Goal: Task Accomplishment & Management: Manage account settings

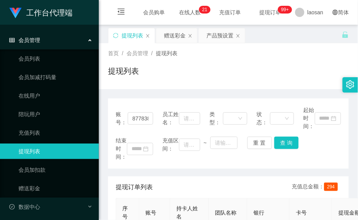
click at [172, 38] on div "赠送彩金" at bounding box center [175, 35] width 22 height 15
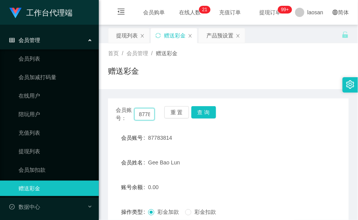
click at [149, 116] on input "87783814" at bounding box center [144, 114] width 20 height 12
click at [199, 109] on button "查 询" at bounding box center [204, 112] width 25 height 12
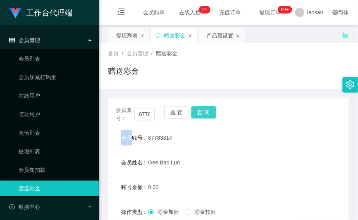
click at [199, 109] on div "重 置 查 询" at bounding box center [183, 114] width 39 height 16
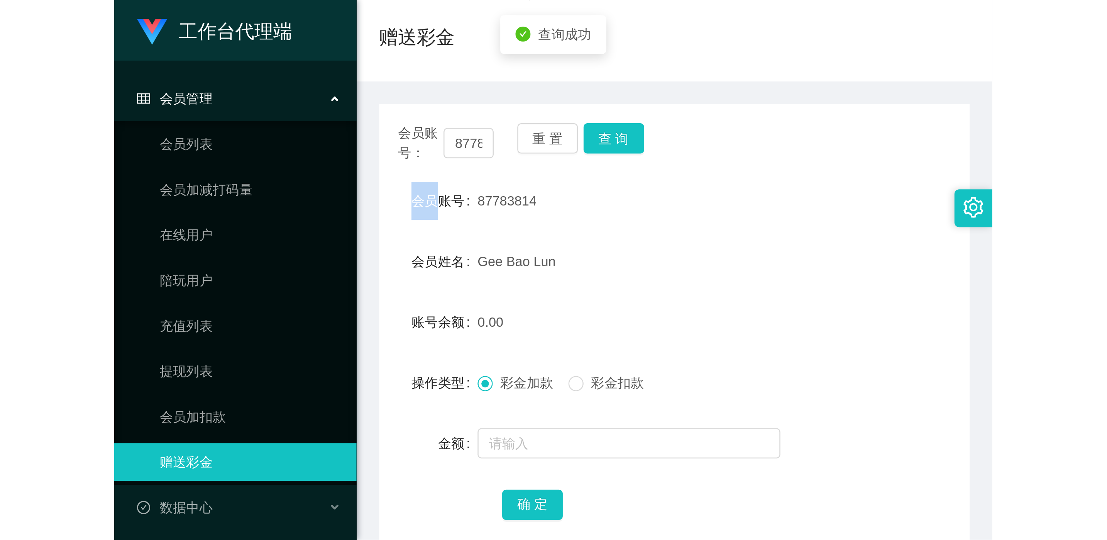
scroll to position [102, 0]
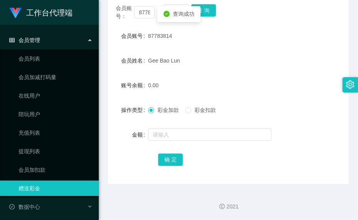
click at [184, 124] on form "会员账号 87783814 会员姓名 [PERSON_NAME] 账号余额 0.00 操作类型 彩金加款 彩金扣款 金额 确 定" at bounding box center [228, 97] width 241 height 139
drag, startPoint x: 183, startPoint y: 132, endPoint x: 183, endPoint y: 137, distance: 4.6
click at [183, 132] on input "text" at bounding box center [210, 135] width 124 height 12
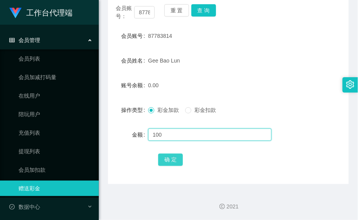
type input "100"
drag, startPoint x: 169, startPoint y: 154, endPoint x: 167, endPoint y: 159, distance: 5.2
click at [169, 154] on button "确 定" at bounding box center [170, 160] width 25 height 12
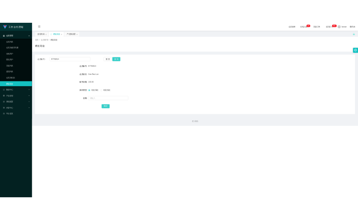
scroll to position [0, 0]
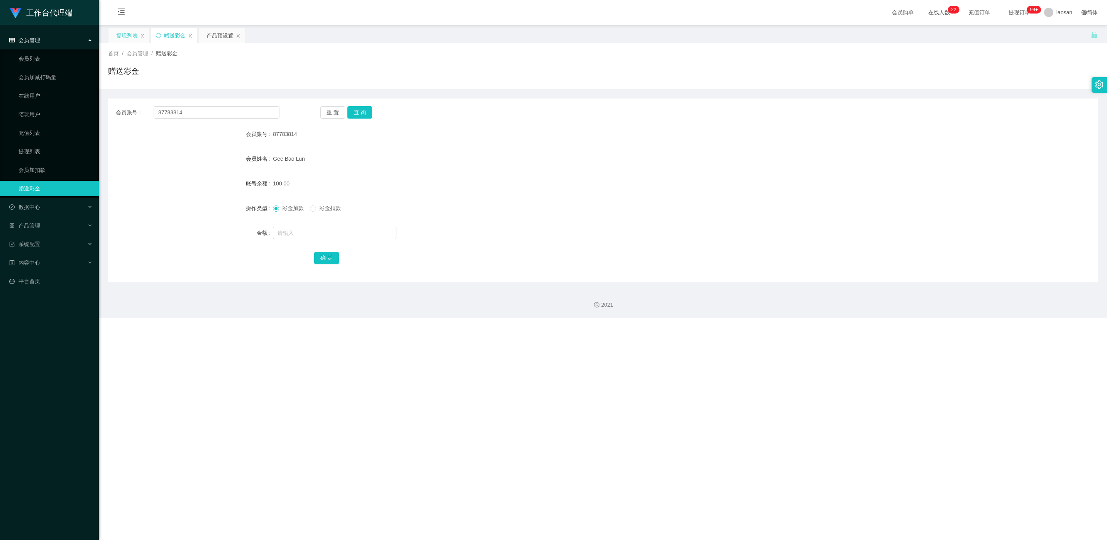
click at [133, 37] on div "提现列表" at bounding box center [127, 35] width 22 height 15
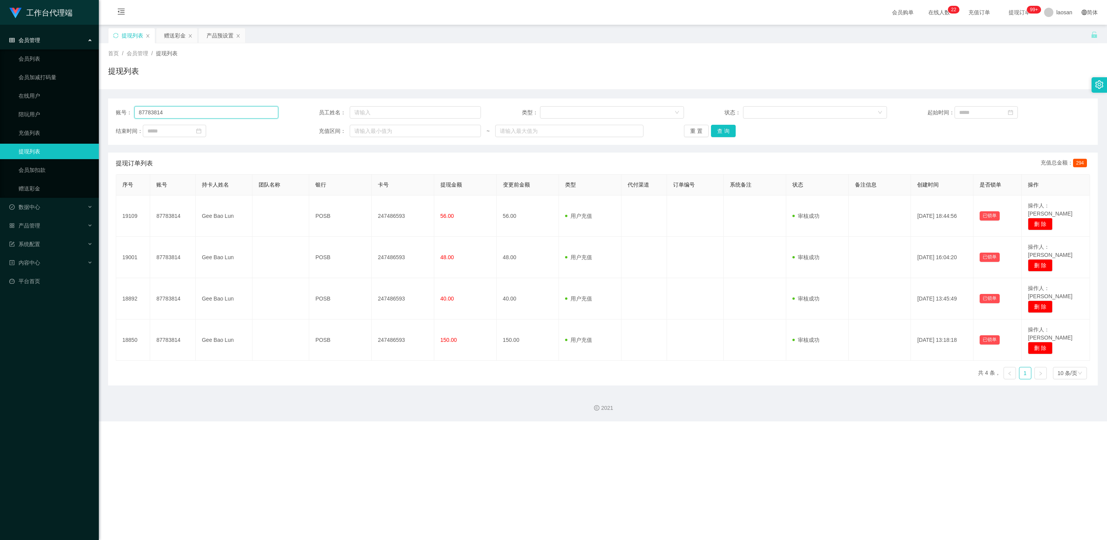
click at [222, 114] on input "87783814" at bounding box center [206, 112] width 144 height 12
click at [204, 108] on input "87783814" at bounding box center [206, 112] width 144 height 12
click at [358, 130] on button "查 询" at bounding box center [723, 131] width 25 height 12
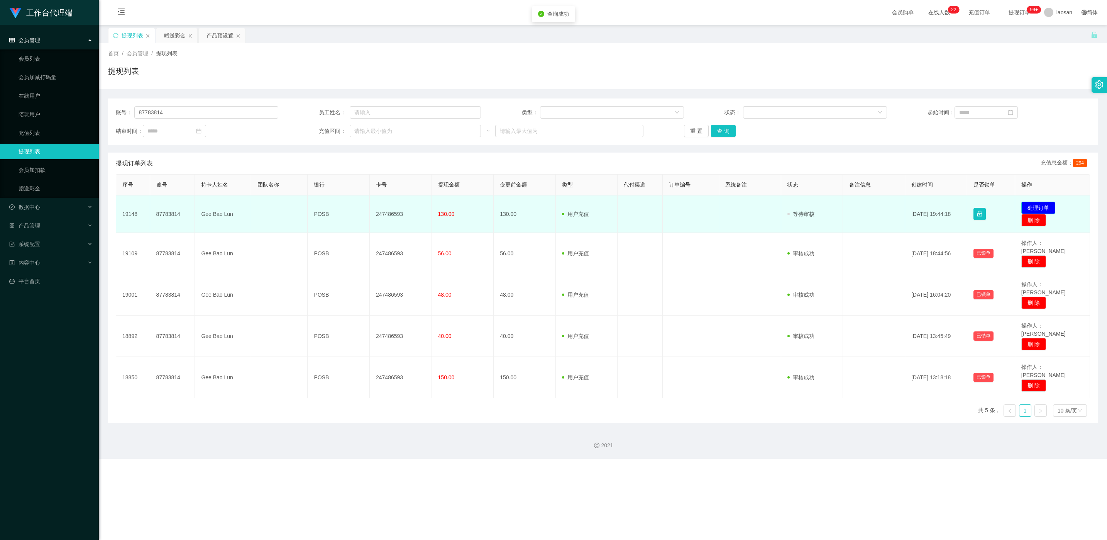
click at [358, 207] on button "处理订单" at bounding box center [1039, 208] width 34 height 12
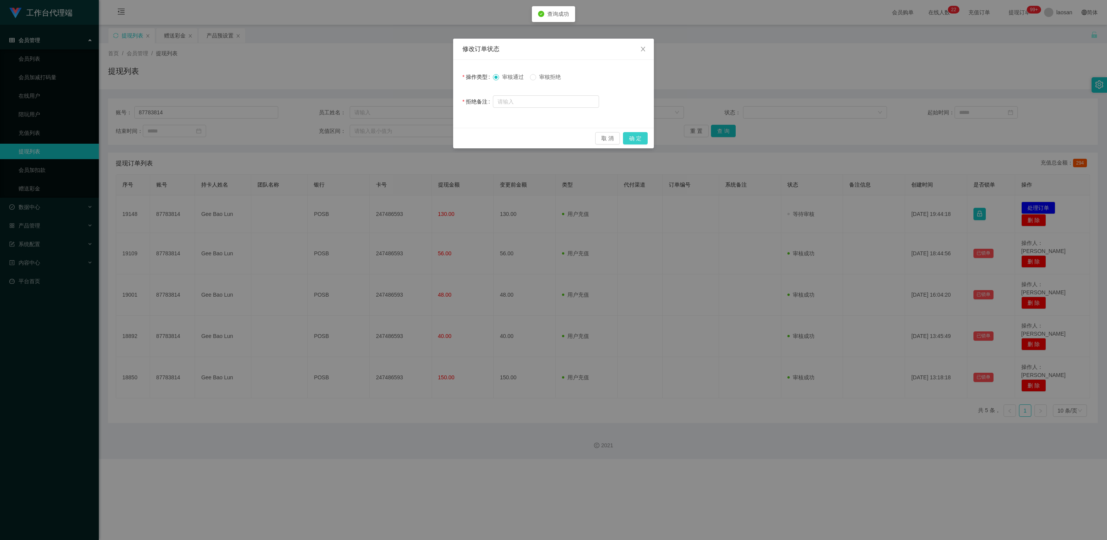
drag, startPoint x: 640, startPoint y: 138, endPoint x: 584, endPoint y: 176, distance: 67.5
click at [358, 138] on button "确 定" at bounding box center [635, 138] width 25 height 12
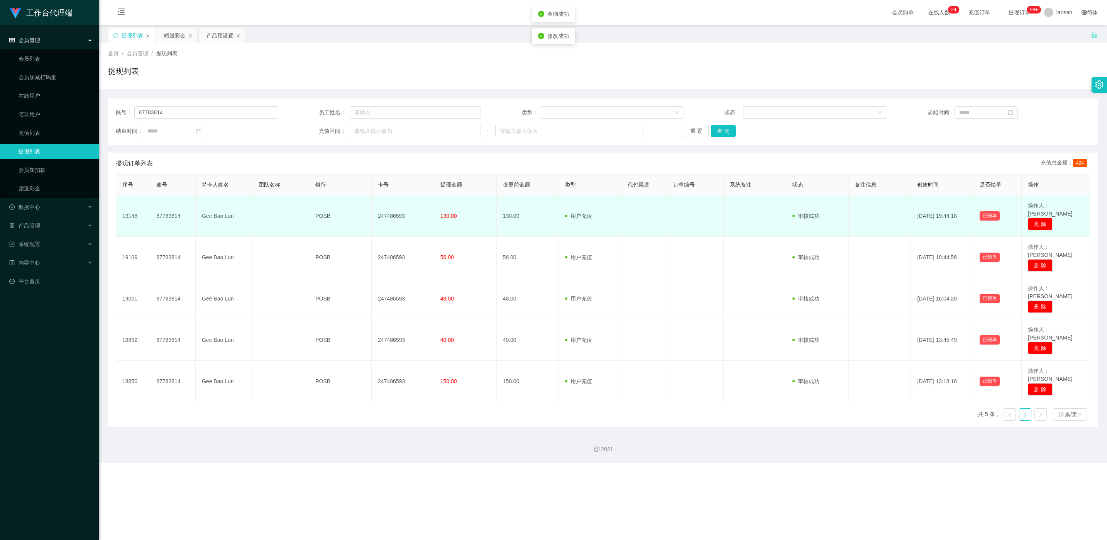
click at [358, 212] on td "247486593" at bounding box center [403, 215] width 63 height 41
copy td "247486593"
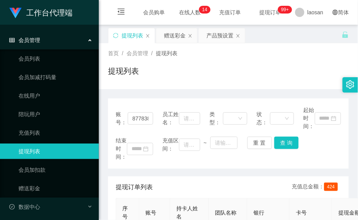
drag, startPoint x: 169, startPoint y: 32, endPoint x: 171, endPoint y: 51, distance: 19.8
click at [169, 34] on div "赠送彩金" at bounding box center [175, 35] width 22 height 15
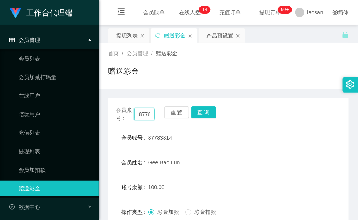
click at [144, 112] on input "87783814" at bounding box center [144, 114] width 20 height 12
click at [143, 112] on input "87783814" at bounding box center [144, 114] width 20 height 12
paste input "4513527"
type input "84513527"
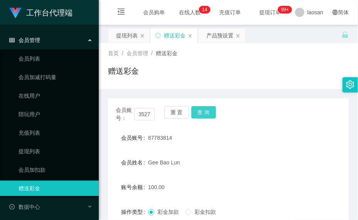
click at [204, 111] on button "查 询" at bounding box center [204, 112] width 25 height 12
click at [204, 111] on div "会员账号： 84513527 重 置 查 询" at bounding box center [228, 114] width 241 height 16
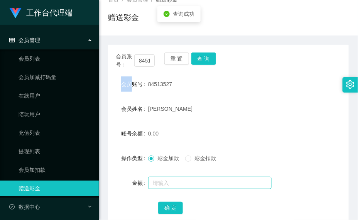
scroll to position [102, 0]
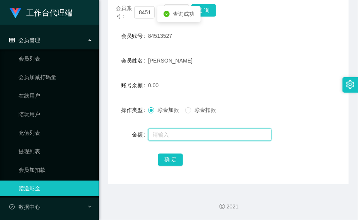
click at [176, 133] on input "text" at bounding box center [210, 135] width 124 height 12
type input "100"
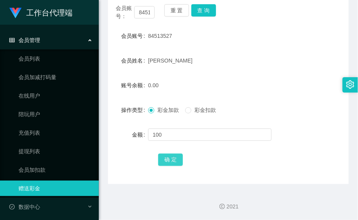
drag, startPoint x: 156, startPoint y: 154, endPoint x: 160, endPoint y: 154, distance: 4.6
click at [156, 154] on div "确 定" at bounding box center [228, 159] width 241 height 15
click at [161, 156] on button "确 定" at bounding box center [170, 160] width 25 height 12
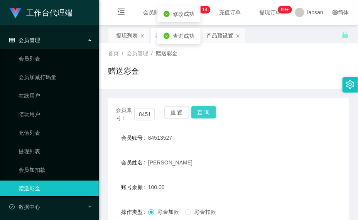
click at [211, 115] on button "查 询" at bounding box center [204, 112] width 25 height 12
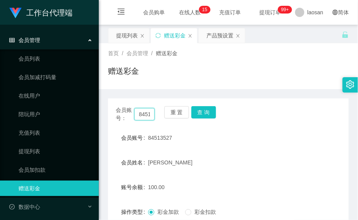
click at [151, 112] on input "84513527" at bounding box center [144, 114] width 20 height 12
click at [214, 115] on button "查 询" at bounding box center [204, 112] width 25 height 12
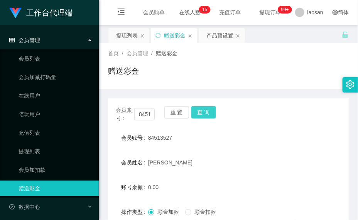
click at [214, 115] on button "查 询" at bounding box center [204, 112] width 25 height 12
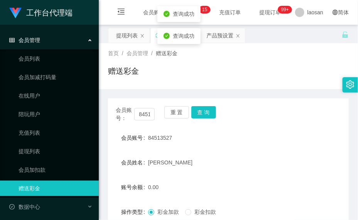
click at [202, 172] on form "会员账号 84513527 会员姓名 [PERSON_NAME] 账号余额 0.00 操作类型 彩金加款 彩金扣款 金额 确 定" at bounding box center [228, 199] width 241 height 139
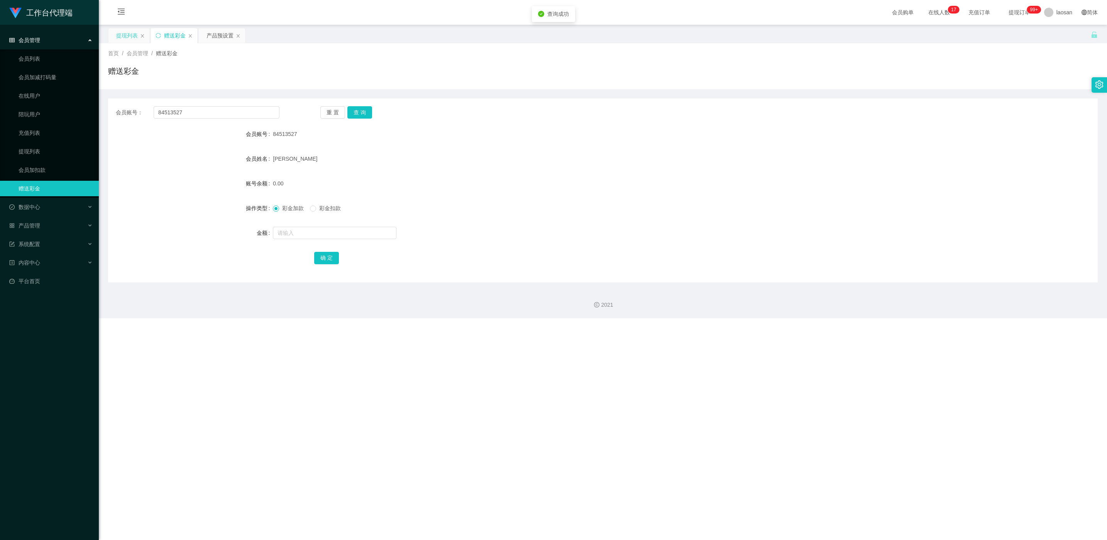
click at [134, 34] on div "提现列表" at bounding box center [127, 35] width 22 height 15
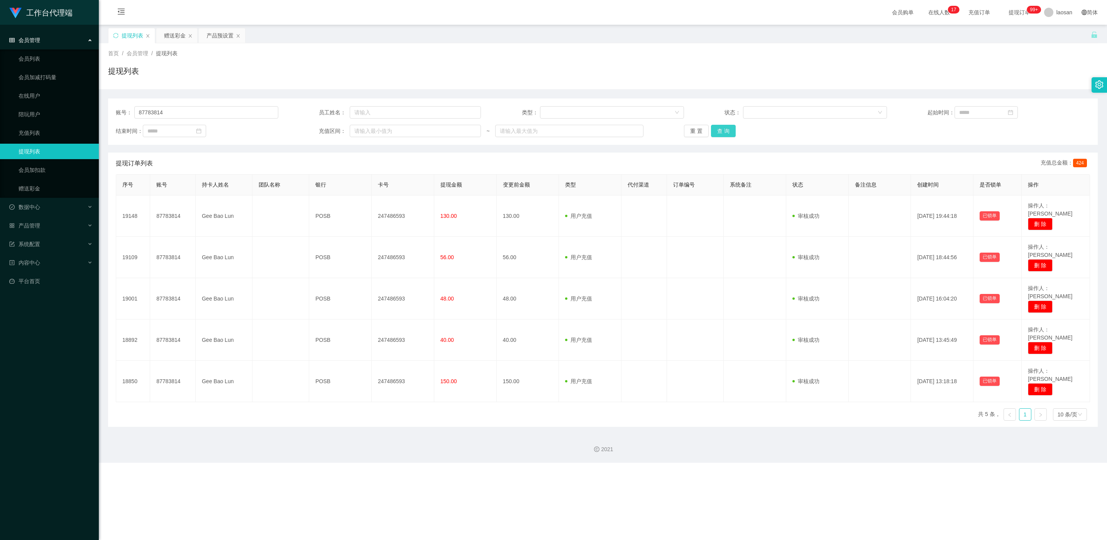
click at [358, 129] on button "查 询" at bounding box center [723, 131] width 25 height 12
click at [358, 129] on div "重 置 查 询" at bounding box center [765, 131] width 163 height 12
click at [187, 105] on div "账号： 87783814 员工姓名： 类型： 状态： 起始时间： 结束时间： 充值区间： ~ 重 置 查 询" at bounding box center [603, 121] width 990 height 46
click at [188, 109] on input "87783814" at bounding box center [206, 112] width 144 height 12
click at [189, 109] on input "87783814" at bounding box center [206, 112] width 144 height 12
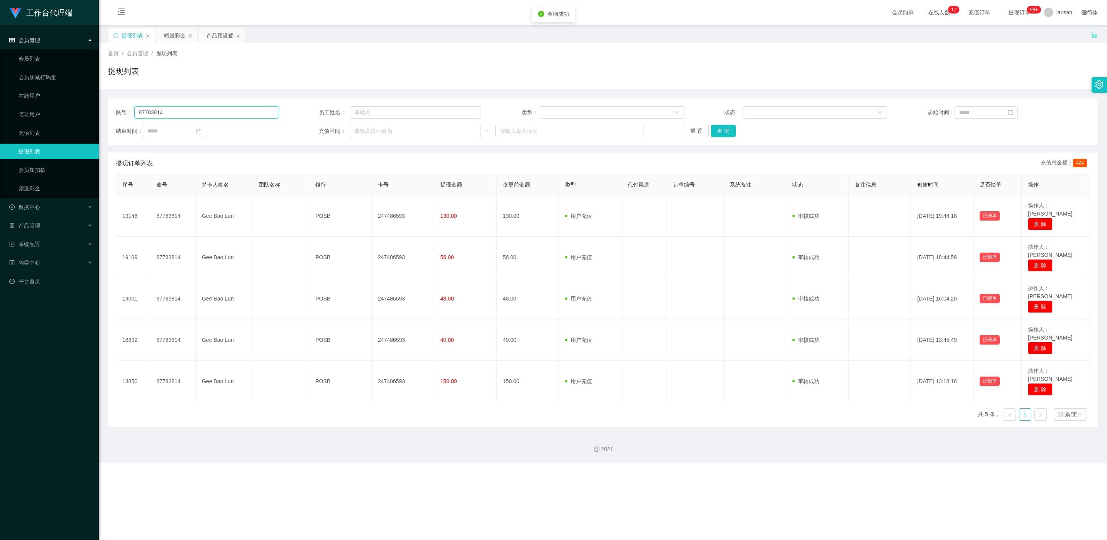
paste input "4513527"
type input "84513527"
click at [358, 129] on button "查 询" at bounding box center [723, 131] width 25 height 12
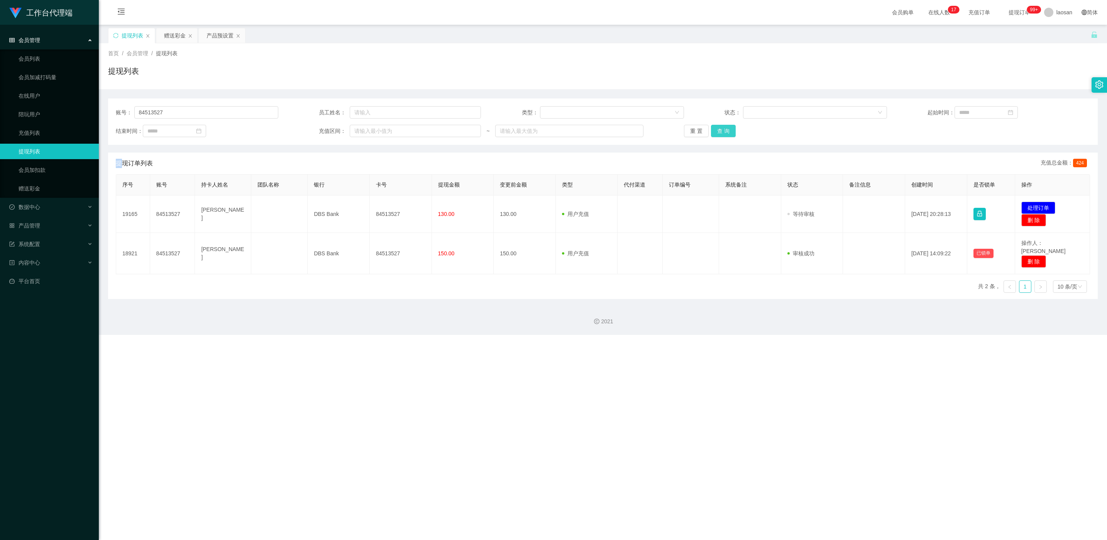
click at [358, 129] on div "重 置 查 询" at bounding box center [765, 131] width 163 height 12
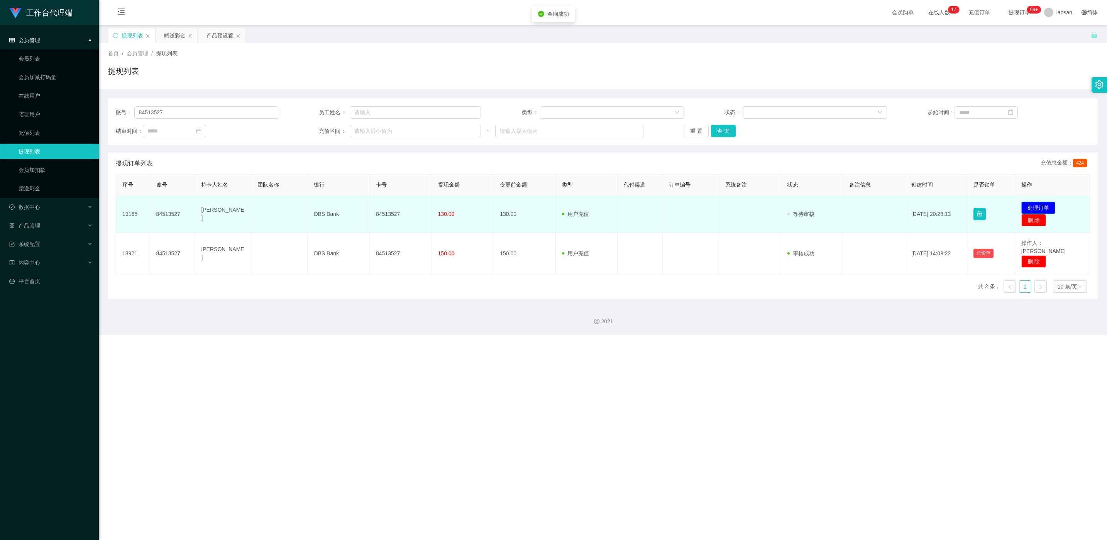
click at [358, 203] on td "发起代付 处理订单 删 除" at bounding box center [1052, 213] width 75 height 37
click at [358, 204] on button "处理订单" at bounding box center [1039, 208] width 34 height 12
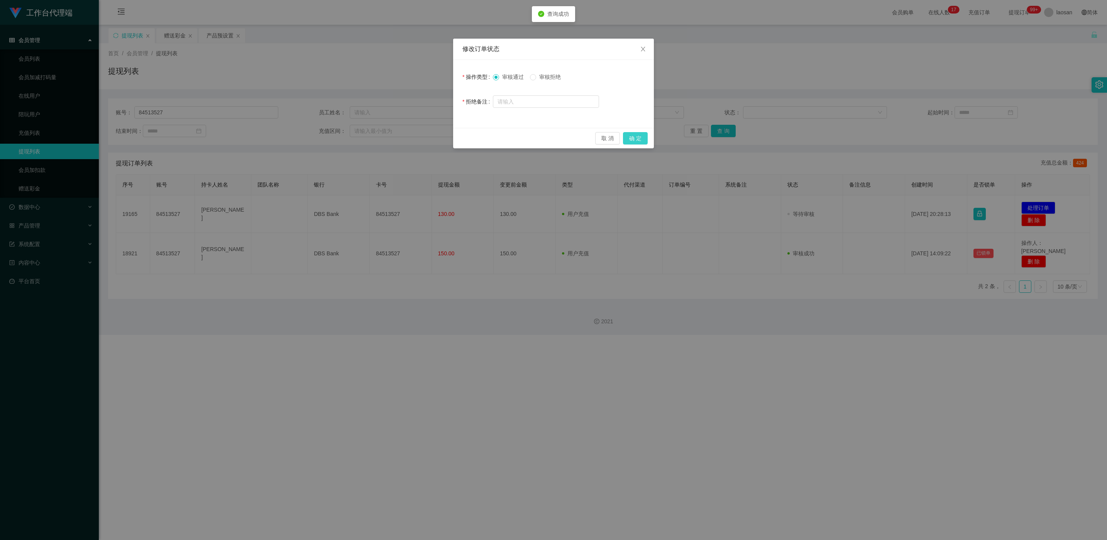
click at [358, 138] on button "确 定" at bounding box center [635, 138] width 25 height 12
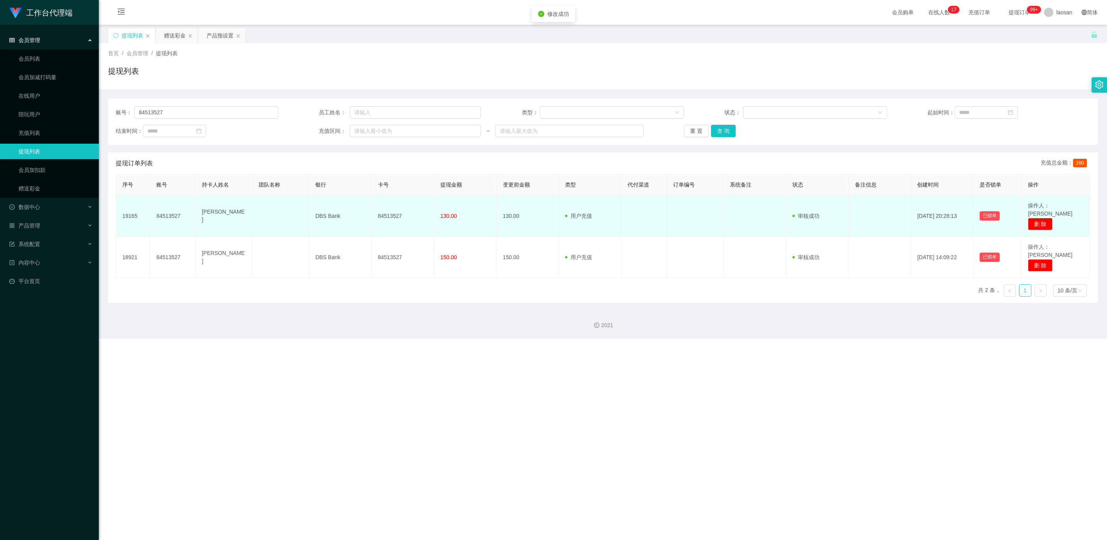
click at [358, 215] on td "84513527" at bounding box center [403, 215] width 63 height 41
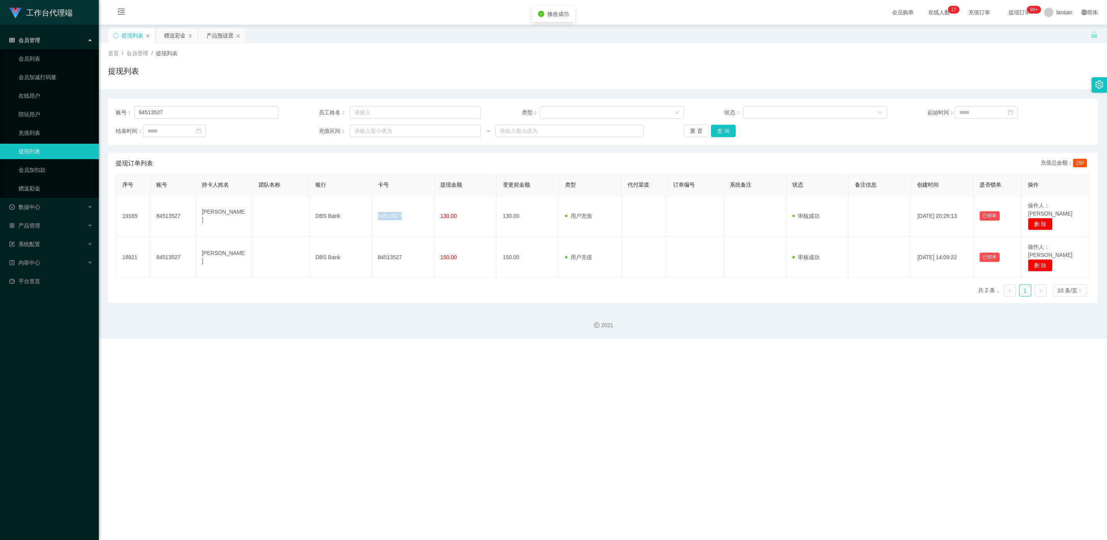
copy td "84513527"
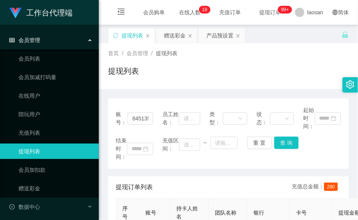
click at [161, 16] on div "会员购单 在线人数 0 1 2 3 4 5 6 7 8 9 0 1 2 3 4 5 6 7 8 9 0 1 2 3 4 5 6 7 8 9 0 1 2 3 4…" at bounding box center [228, 12] width 259 height 25
click at [182, 47] on div "首页 / 会员管理 / 提现列表 / 提现列表" at bounding box center [228, 66] width 259 height 46
click at [177, 36] on div "赠送彩金" at bounding box center [175, 35] width 22 height 15
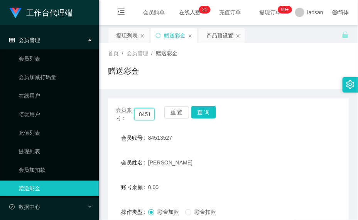
click at [143, 116] on input "84513527" at bounding box center [144, 114] width 20 height 12
paste input "7783814"
type input "87783814"
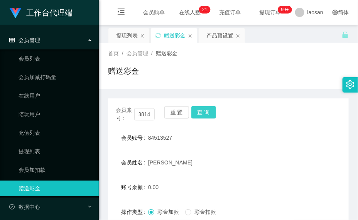
scroll to position [0, 0]
click at [205, 112] on button "查 询" at bounding box center [204, 112] width 25 height 12
click at [205, 112] on div "会员账号： 87783814 重 置 查 询" at bounding box center [228, 114] width 241 height 16
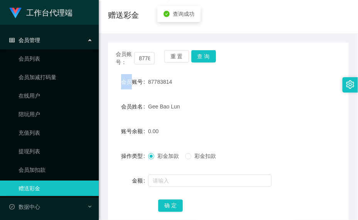
scroll to position [102, 0]
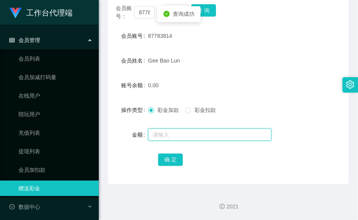
click at [181, 132] on input "text" at bounding box center [210, 135] width 124 height 12
type input "46"
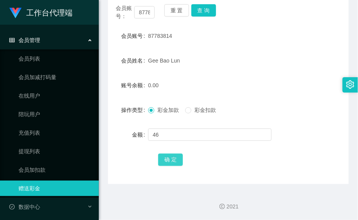
click at [166, 159] on button "确 定" at bounding box center [170, 160] width 25 height 12
click at [146, 15] on input "87783814" at bounding box center [144, 12] width 20 height 12
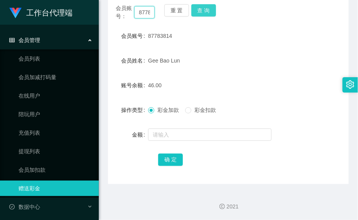
paste input "4513527"
type input "84513527"
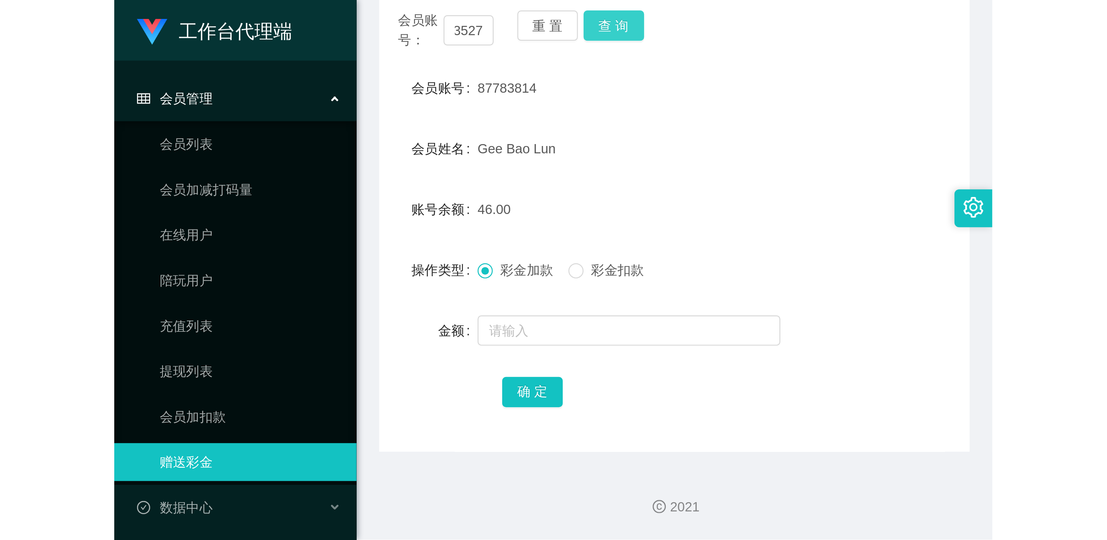
scroll to position [0, 0]
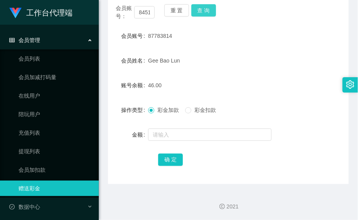
click at [199, 9] on button "查 询" at bounding box center [204, 10] width 25 height 12
click at [199, 9] on div "查询成功" at bounding box center [179, 14] width 43 height 16
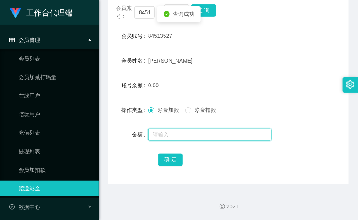
drag, startPoint x: 199, startPoint y: 9, endPoint x: 179, endPoint y: 133, distance: 125.6
click at [179, 133] on input "text" at bounding box center [210, 135] width 124 height 12
type input "210"
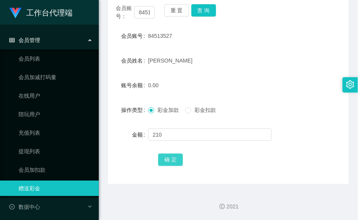
drag, startPoint x: 173, startPoint y: 157, endPoint x: 168, endPoint y: 158, distance: 4.4
click at [173, 157] on button "确 定" at bounding box center [170, 160] width 25 height 12
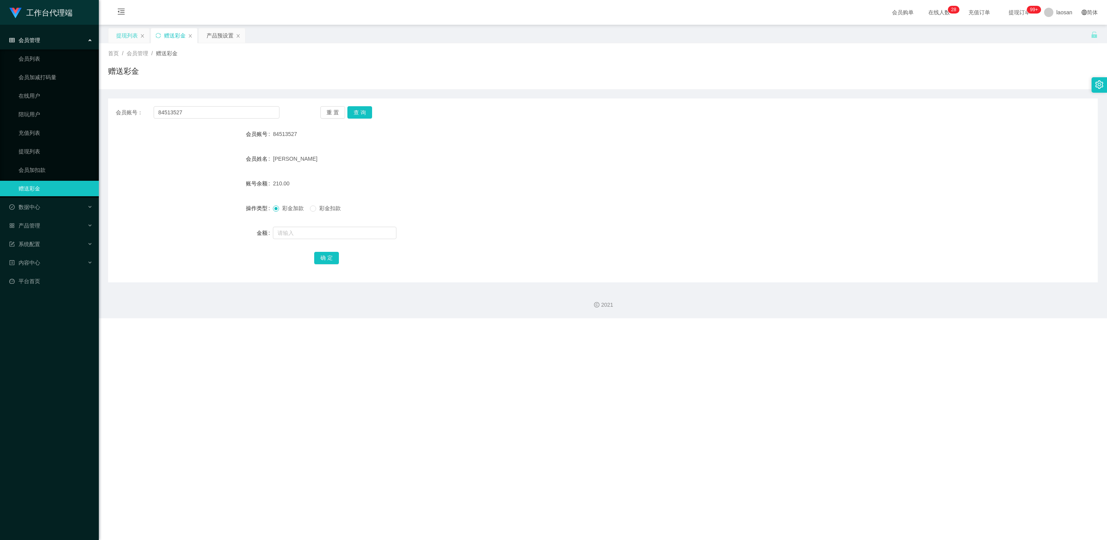
click at [129, 41] on div "提现列表" at bounding box center [127, 35] width 22 height 15
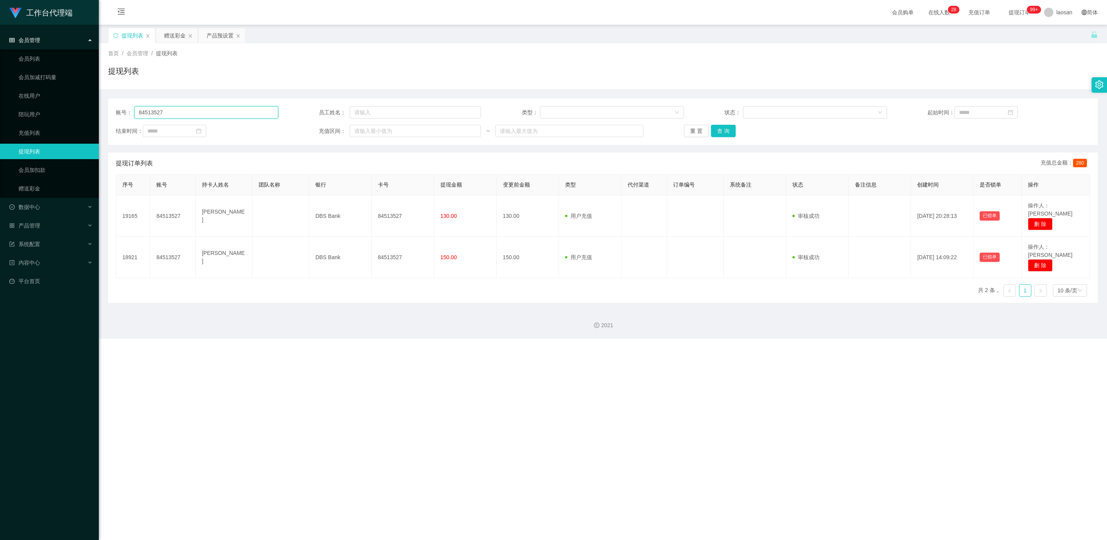
click at [206, 112] on input "84513527" at bounding box center [206, 112] width 144 height 12
paste input "7783814"
click at [358, 134] on button "查 询" at bounding box center [723, 131] width 25 height 12
click at [358, 134] on div "重 置 查 询" at bounding box center [765, 131] width 163 height 12
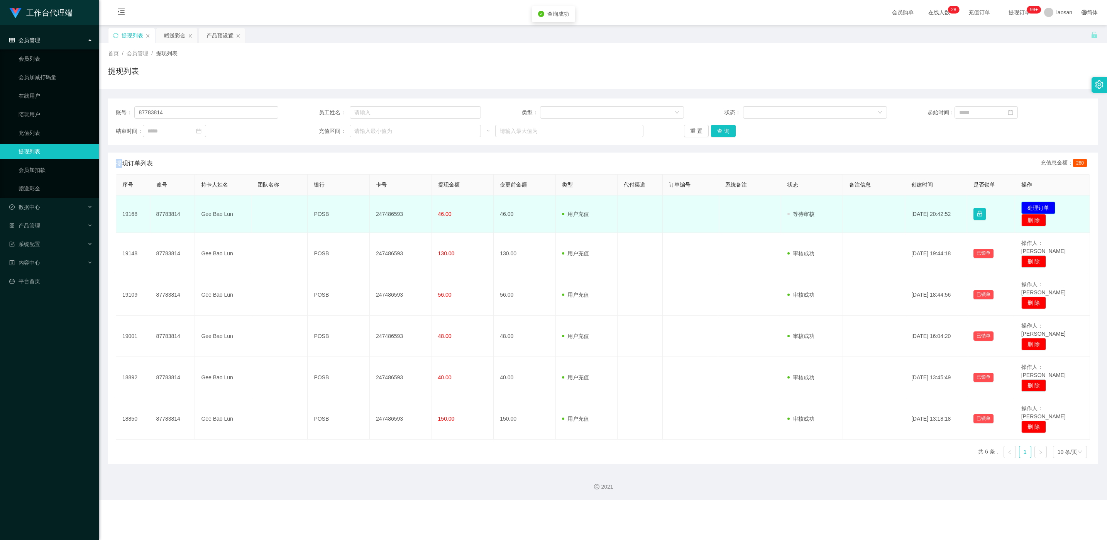
drag, startPoint x: 1035, startPoint y: 208, endPoint x: 1021, endPoint y: 205, distance: 14.2
click at [358, 208] on button "处理订单" at bounding box center [1039, 208] width 34 height 12
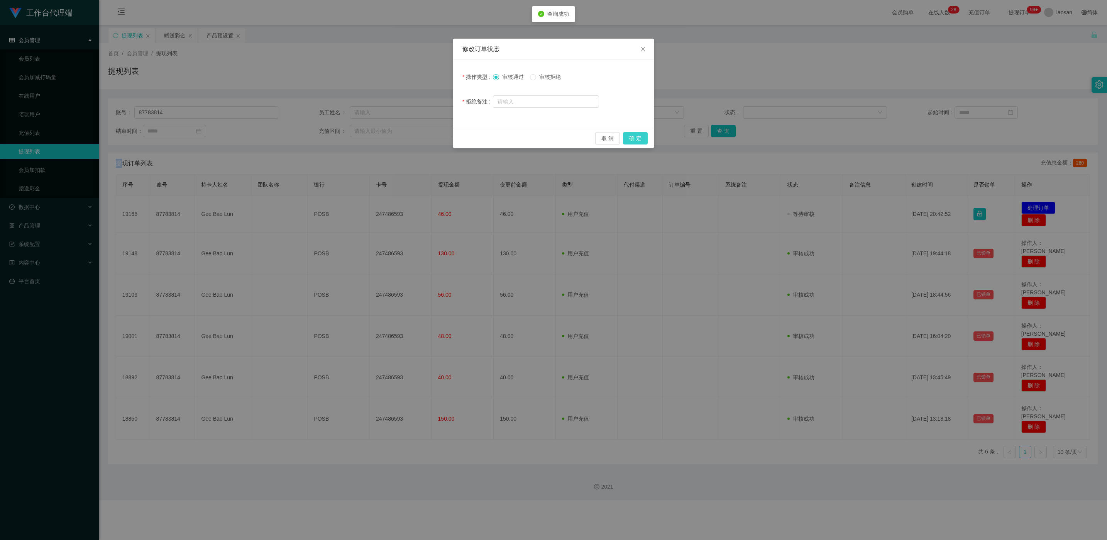
drag, startPoint x: 635, startPoint y: 132, endPoint x: 627, endPoint y: 147, distance: 17.4
click at [358, 132] on button "确 定" at bounding box center [635, 138] width 25 height 12
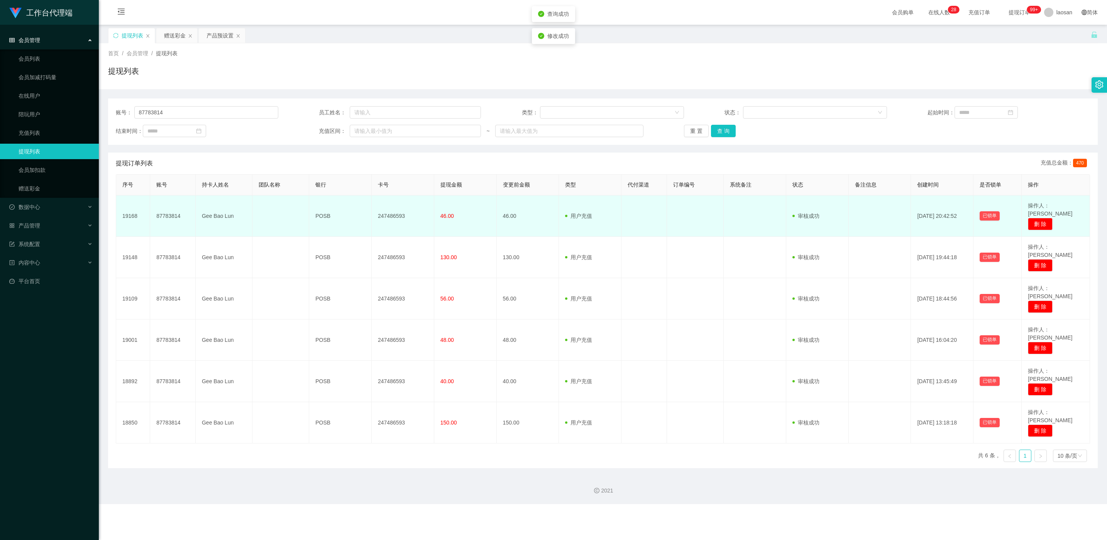
click at [358, 211] on td "247486593" at bounding box center [403, 215] width 63 height 41
copy td "247486593"
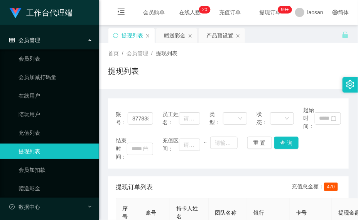
click at [148, 65] on div "提现列表" at bounding box center [228, 74] width 241 height 18
click at [137, 114] on input "87783814" at bounding box center [140, 118] width 25 height 12
paste input "4513527"
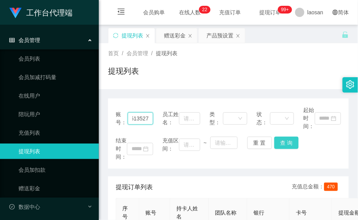
type input "84513527"
click at [292, 139] on button "查 询" at bounding box center [287, 143] width 25 height 12
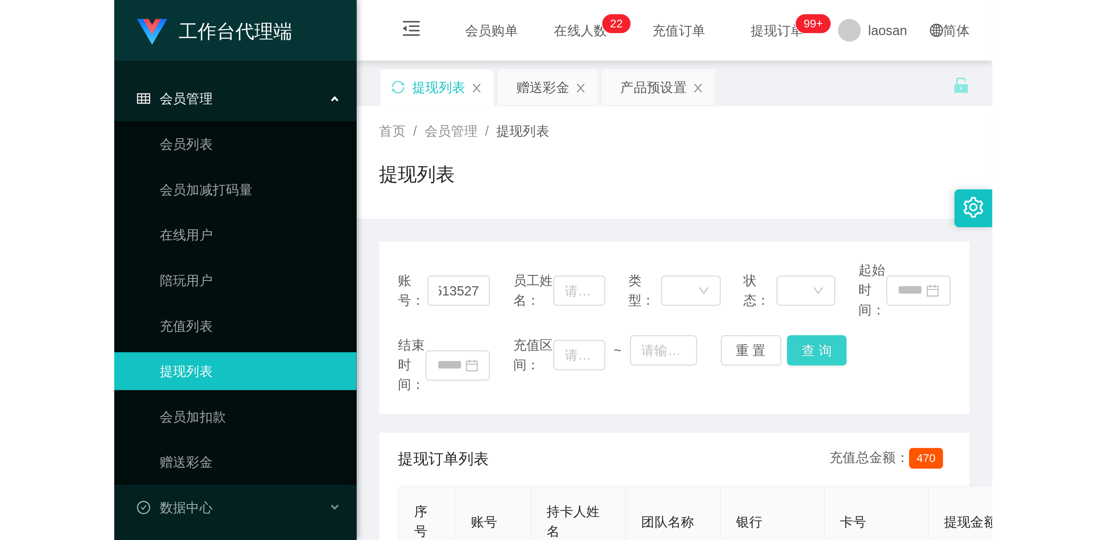
scroll to position [0, 0]
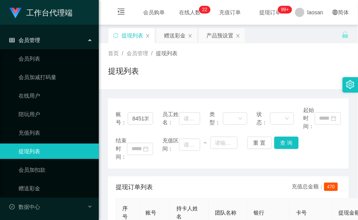
drag, startPoint x: 293, startPoint y: 137, endPoint x: 323, endPoint y: 32, distance: 108.5
click at [293, 136] on div "账号： 84513527 员工姓名： 类型： 状态： 起始时间： 结束时间： 充值区间： ~ 重 置 查 询" at bounding box center [228, 133] width 241 height 70
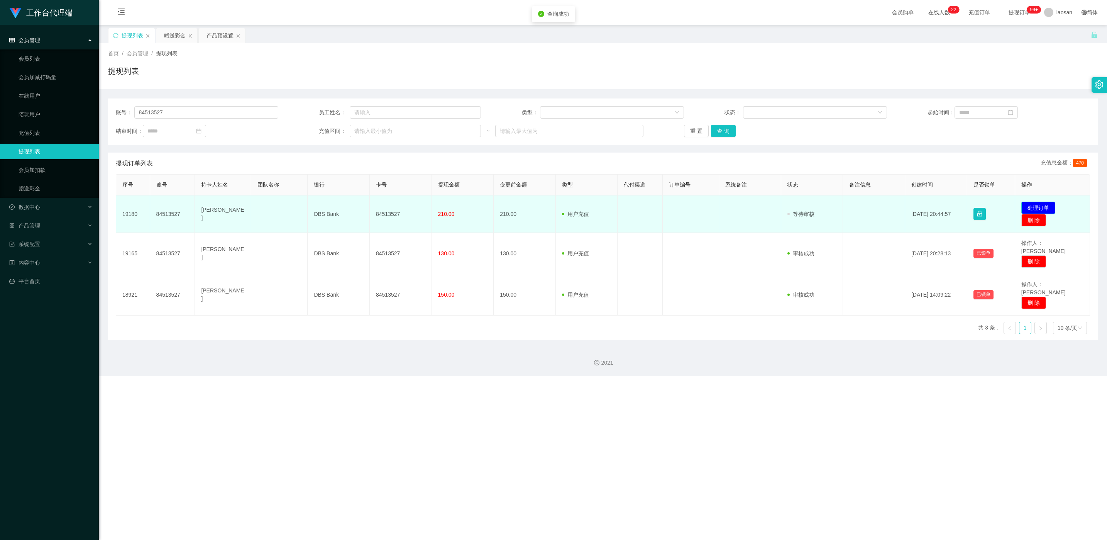
click at [358, 210] on button "处理订单" at bounding box center [1039, 208] width 34 height 12
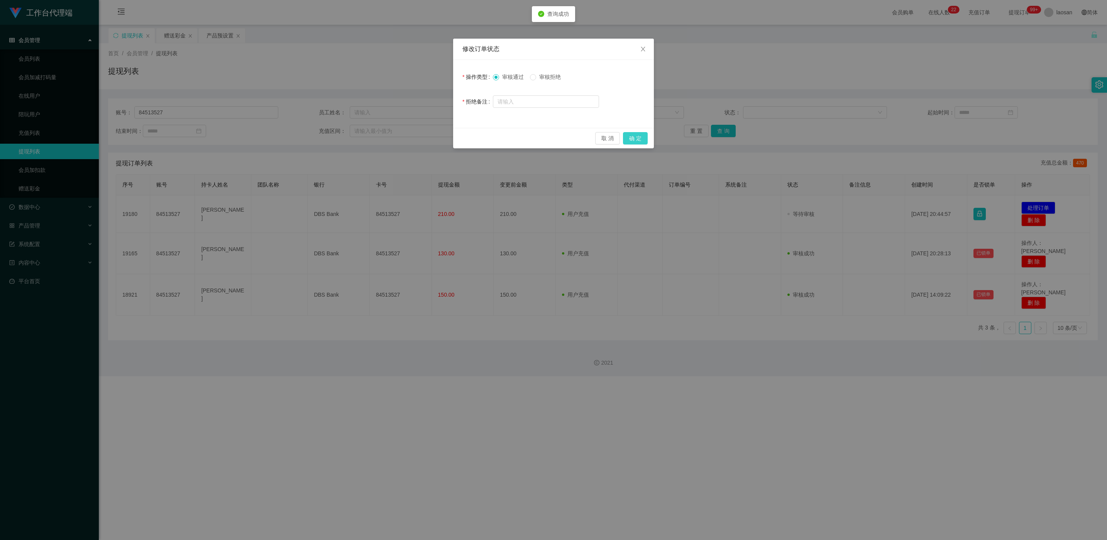
click at [358, 137] on button "确 定" at bounding box center [635, 138] width 25 height 12
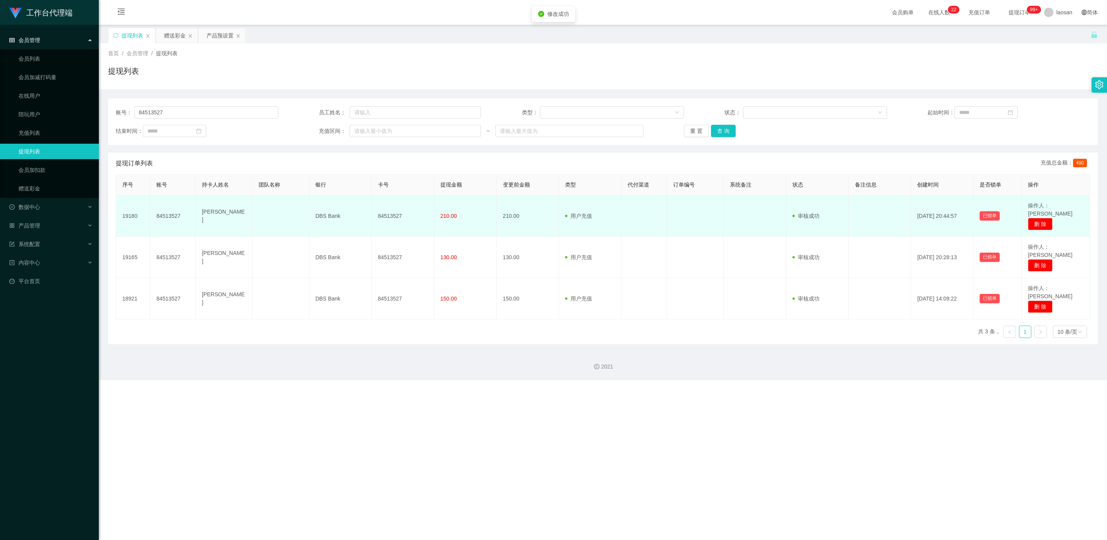
click at [358, 211] on td "84513527" at bounding box center [403, 215] width 63 height 41
copy td "84513527"
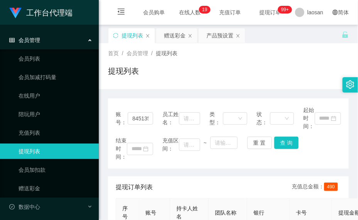
click at [173, 76] on div "提现列表" at bounding box center [228, 74] width 241 height 18
